Goal: Transaction & Acquisition: Download file/media

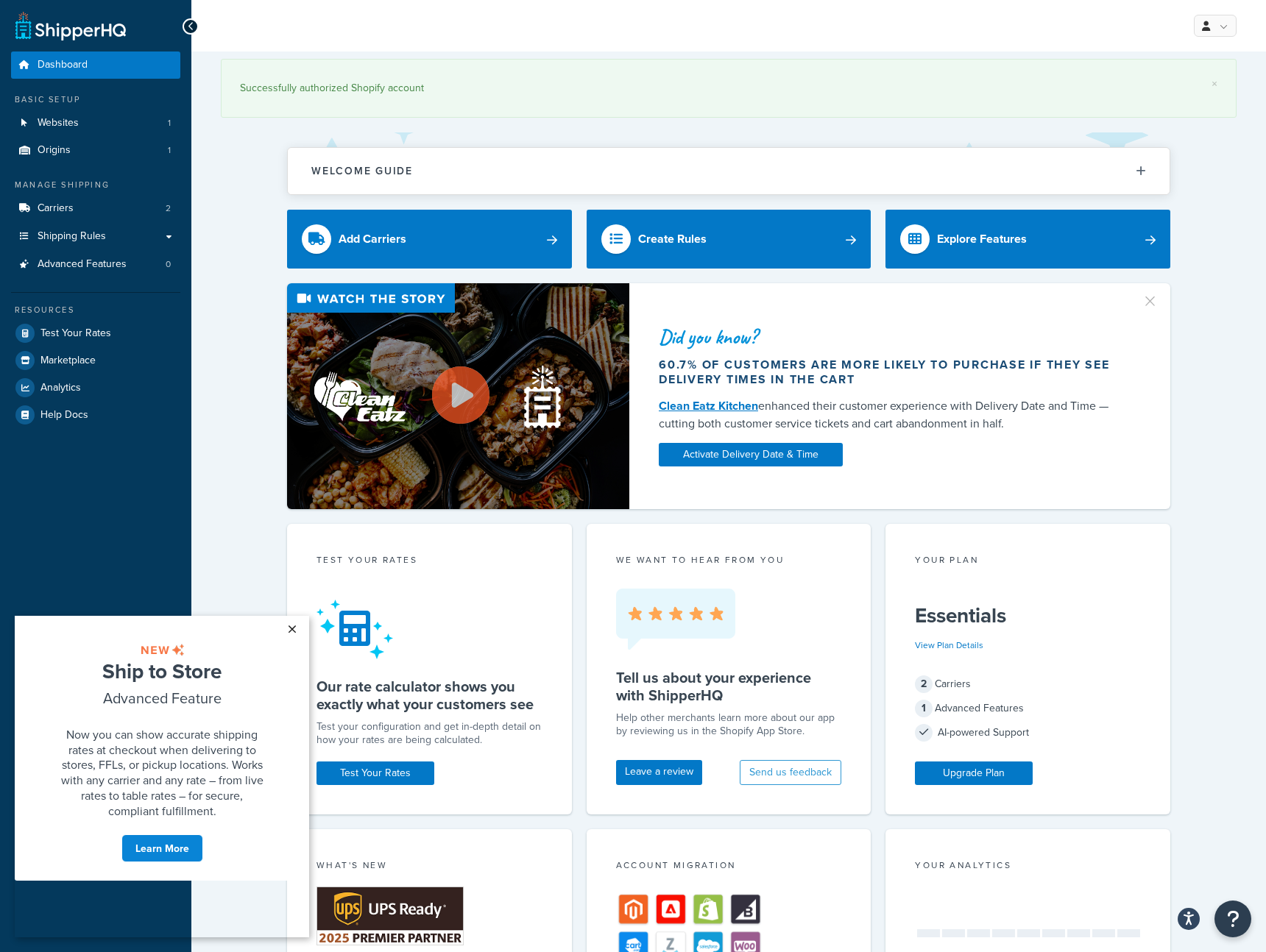
drag, startPoint x: 293, startPoint y: 631, endPoint x: 309, endPoint y: 1246, distance: 615.2
click at [293, 631] on link "×" at bounding box center [292, 629] width 26 height 27
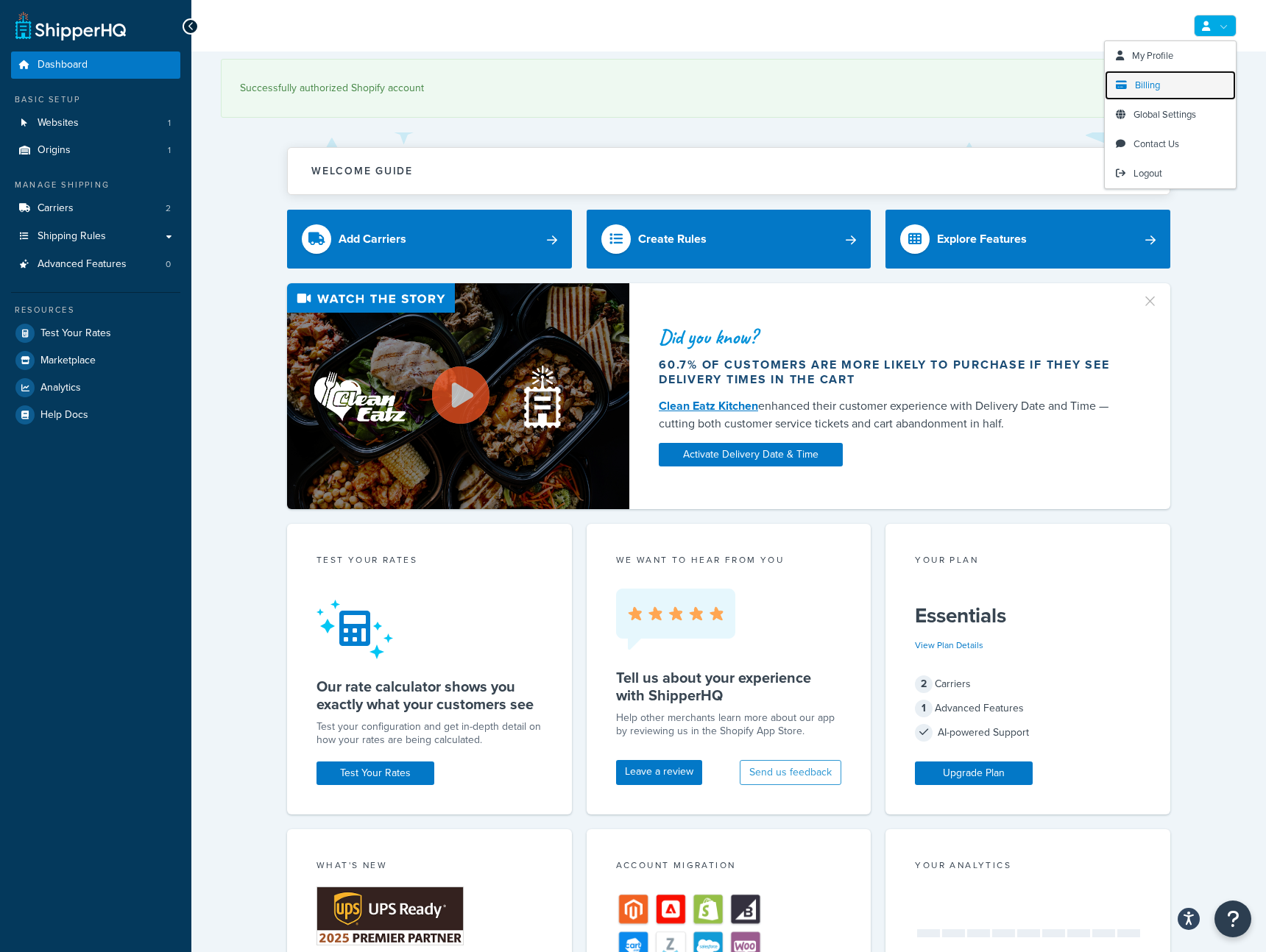
click at [1170, 91] on link "Billing" at bounding box center [1170, 85] width 131 height 29
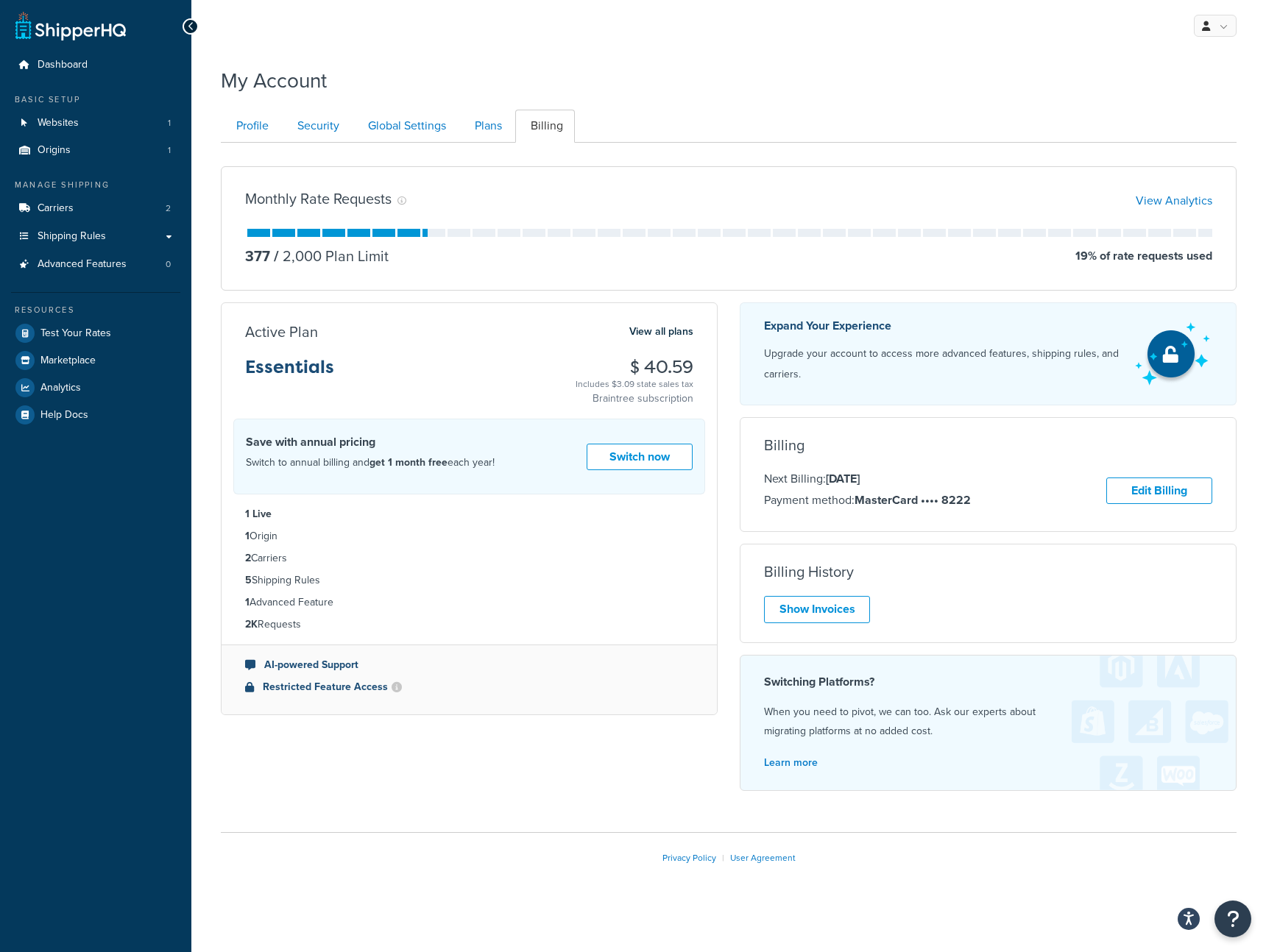
drag, startPoint x: 789, startPoint y: 632, endPoint x: 794, endPoint y: 624, distance: 9.4
click at [789, 632] on div "Billing History Show Invoices" at bounding box center [988, 593] width 496 height 99
click at [799, 605] on link "Show Invoices" at bounding box center [816, 610] width 106 height 28
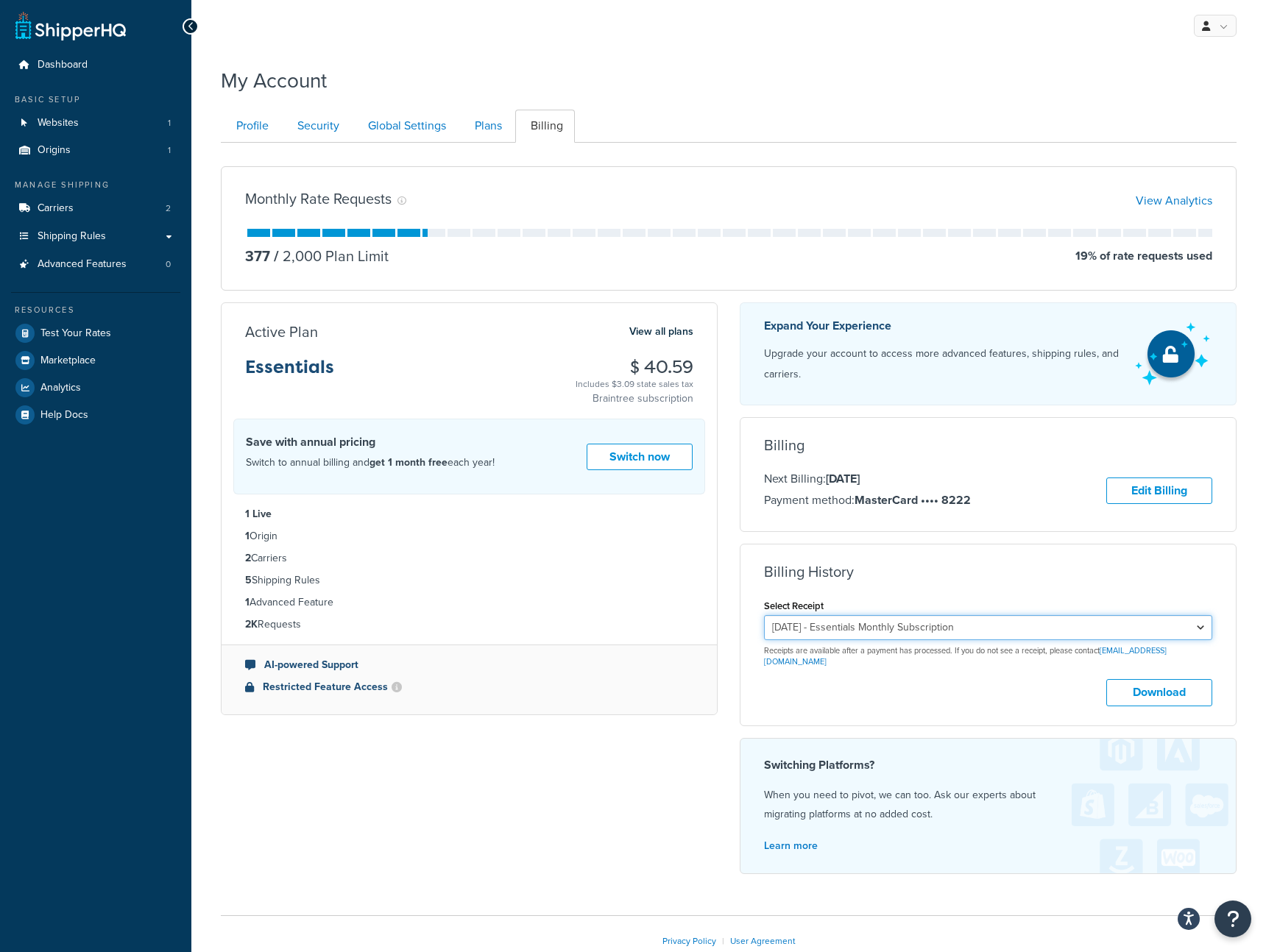
click at [889, 623] on select "July 27, 2025 - Essentials Monthly Subscription June 27, 2025 - Essentials Mont…" at bounding box center [988, 627] width 448 height 25
click at [764, 615] on select "July 27, 2025 - Essentials Monthly Subscription June 27, 2025 - Essentials Mont…" at bounding box center [988, 627] width 448 height 25
click at [1147, 683] on button "Download" at bounding box center [1159, 693] width 106 height 28
click at [1001, 627] on select "July 27, 2025 - Essentials Monthly Subscription June 27, 2025 - Essentials Mont…" at bounding box center [988, 627] width 448 height 25
select select "0r0kxd0f"
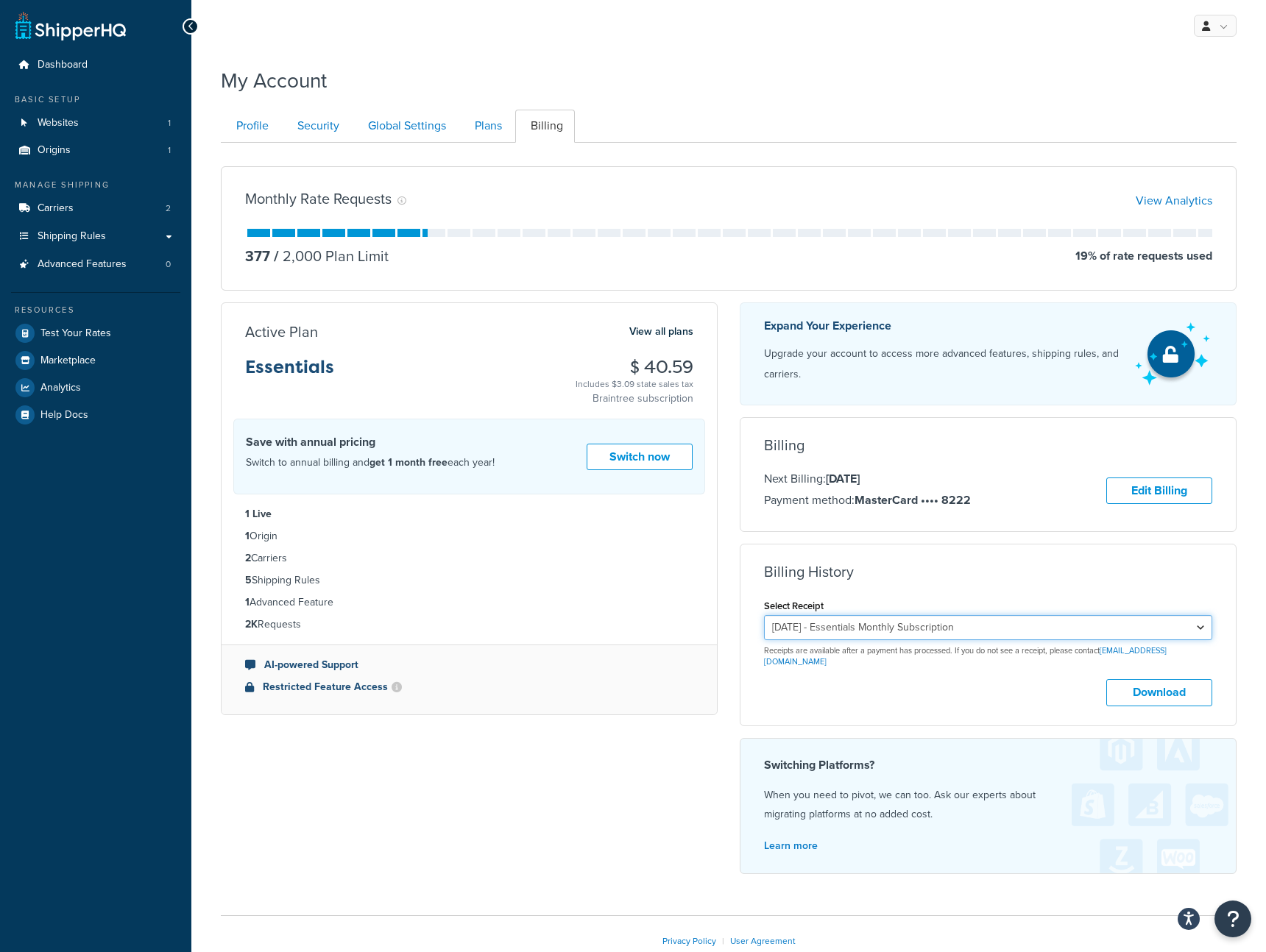
click at [764, 615] on select "July 27, 2025 - Essentials Monthly Subscription June 27, 2025 - Essentials Mont…" at bounding box center [988, 627] width 448 height 25
click at [1162, 680] on button "Download" at bounding box center [1159, 693] width 106 height 28
